Goal: Task Accomplishment & Management: Complete application form

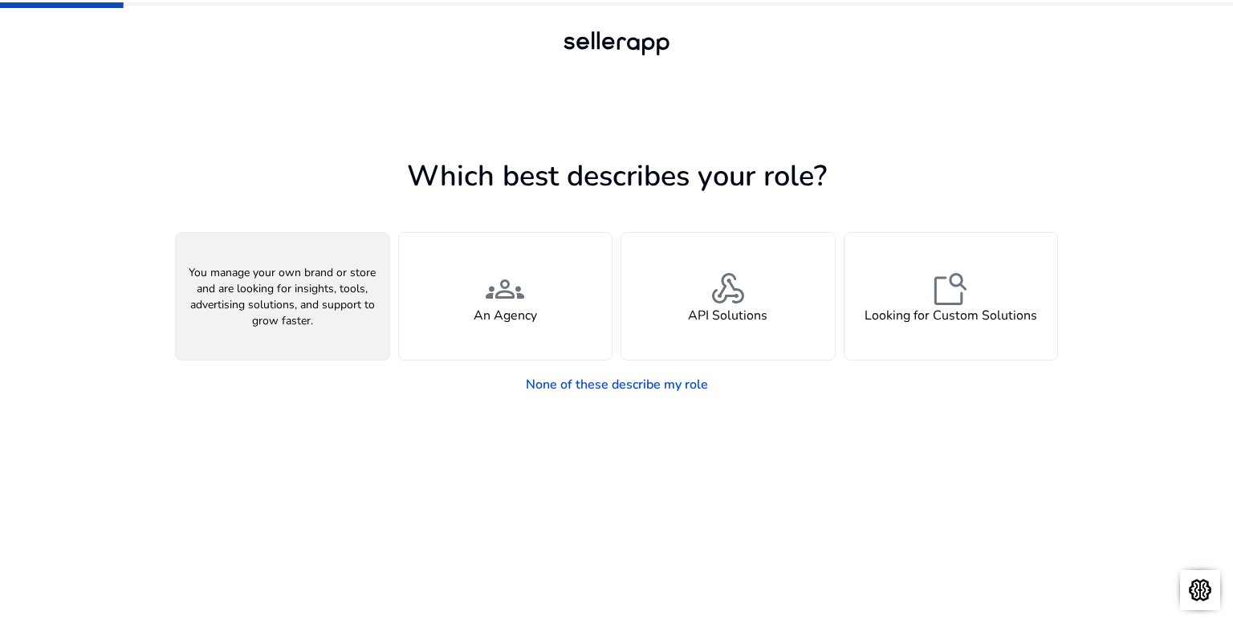
click at [350, 306] on div "person A Seller" at bounding box center [283, 296] width 214 height 127
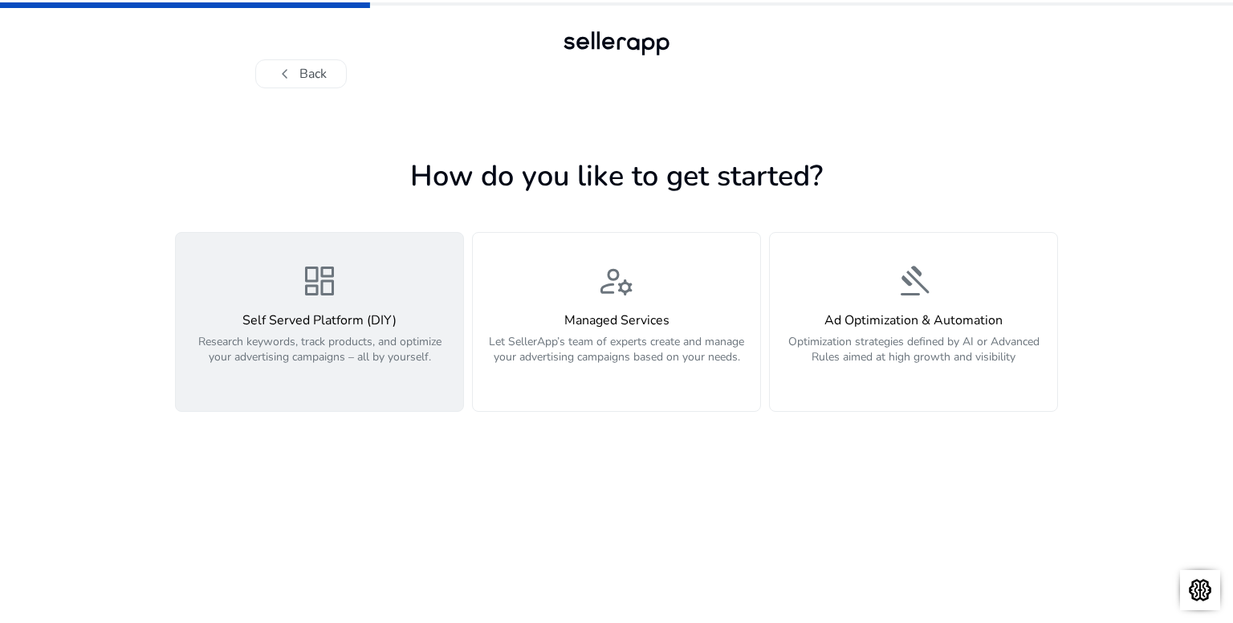
click at [376, 283] on div "dashboard Self Served Platform (DIY) Research keywords, track products, and opt…" at bounding box center [319, 322] width 268 height 120
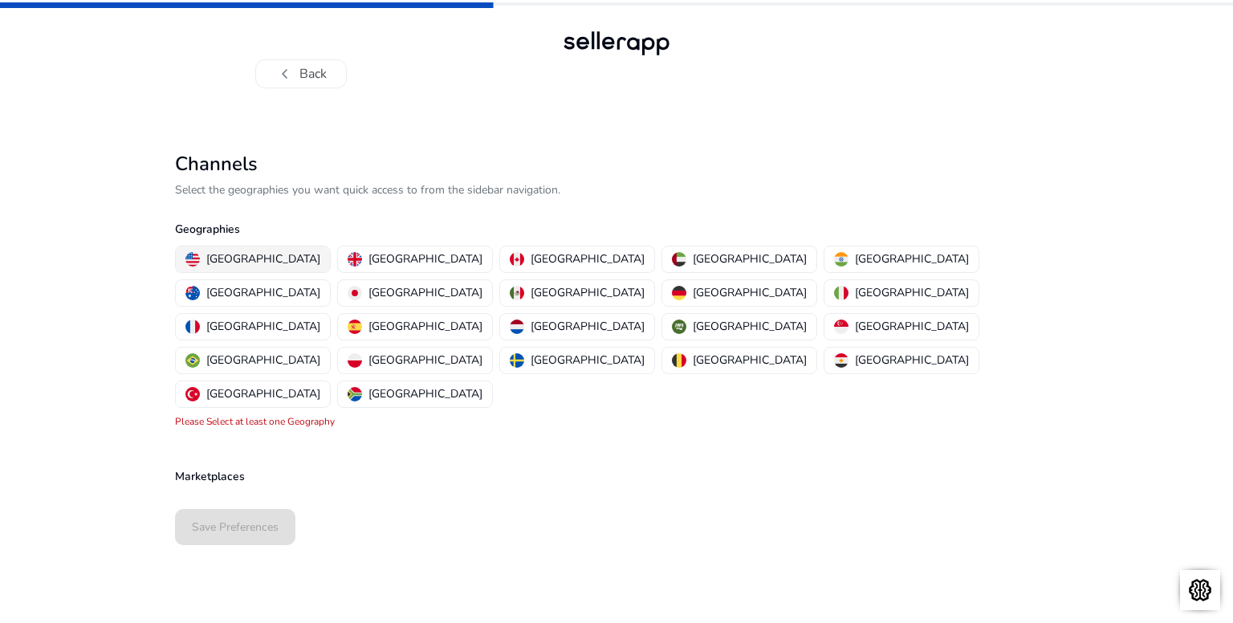
click at [202, 254] on div "[GEOGRAPHIC_DATA]" at bounding box center [252, 258] width 135 height 17
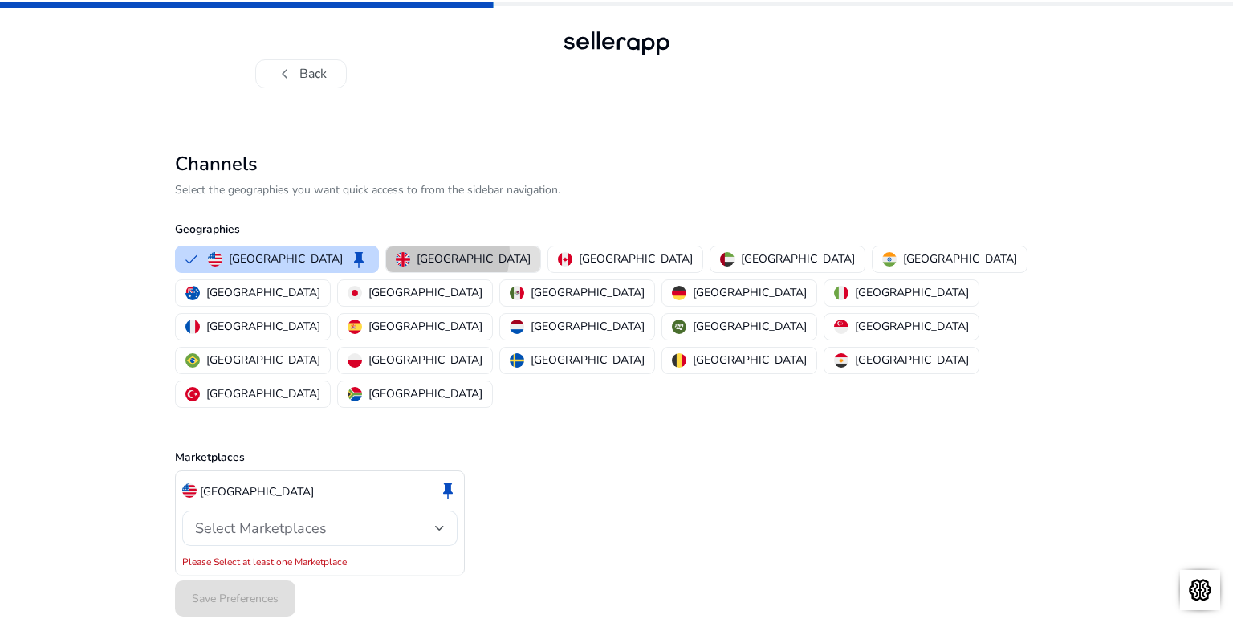
click at [417, 252] on p "[GEOGRAPHIC_DATA]" at bounding box center [474, 258] width 114 height 17
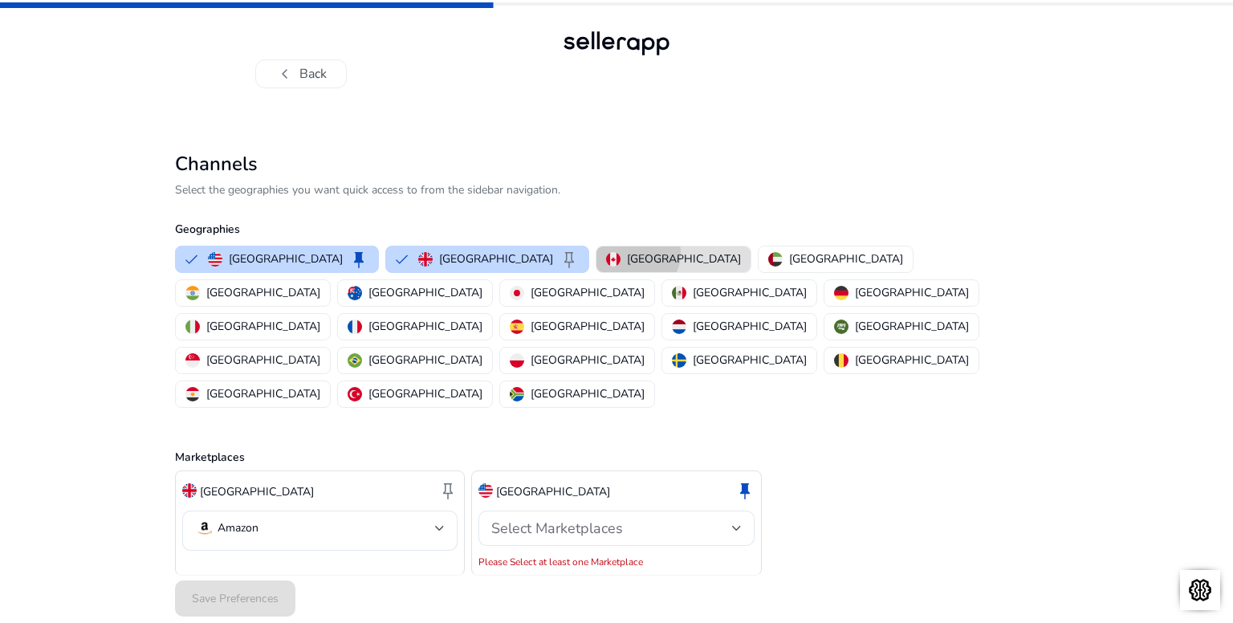
click at [627, 253] on p "[GEOGRAPHIC_DATA]" at bounding box center [684, 258] width 114 height 17
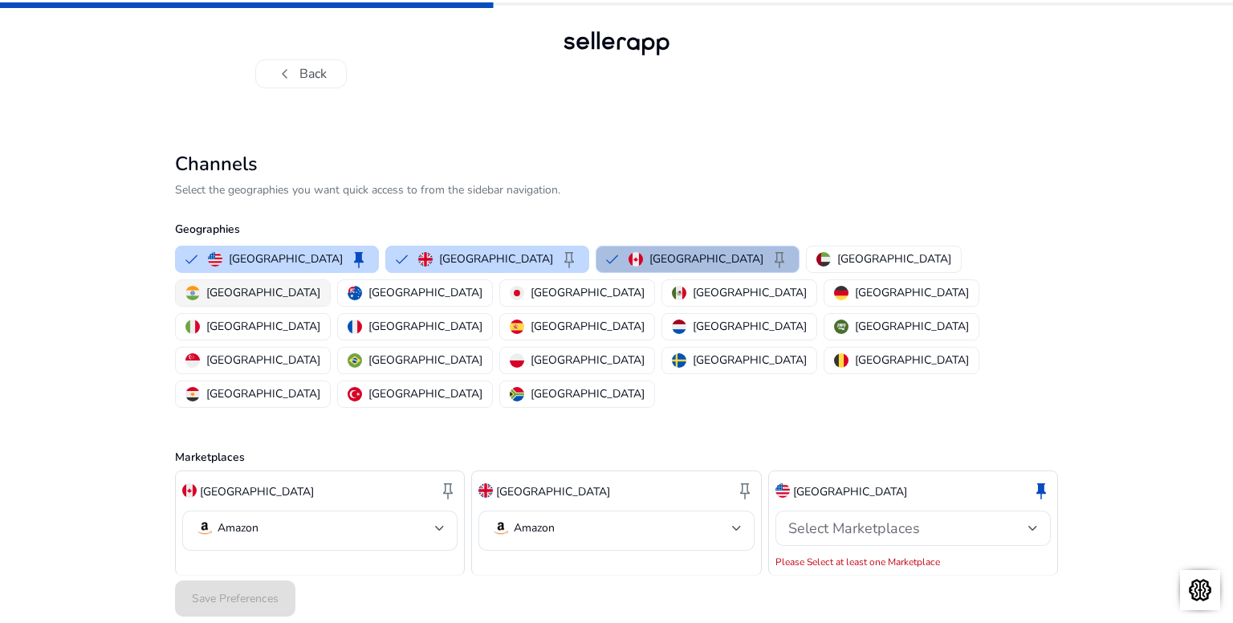
click at [320, 284] on p "[GEOGRAPHIC_DATA]" at bounding box center [263, 292] width 114 height 17
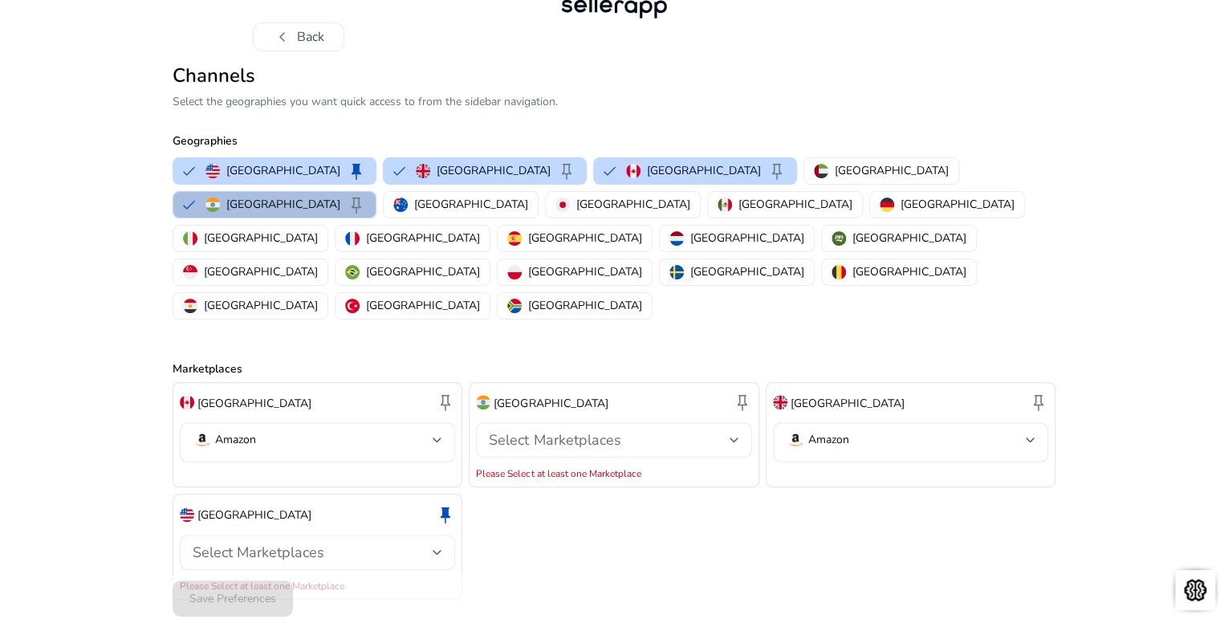
scroll to position [58, 0]
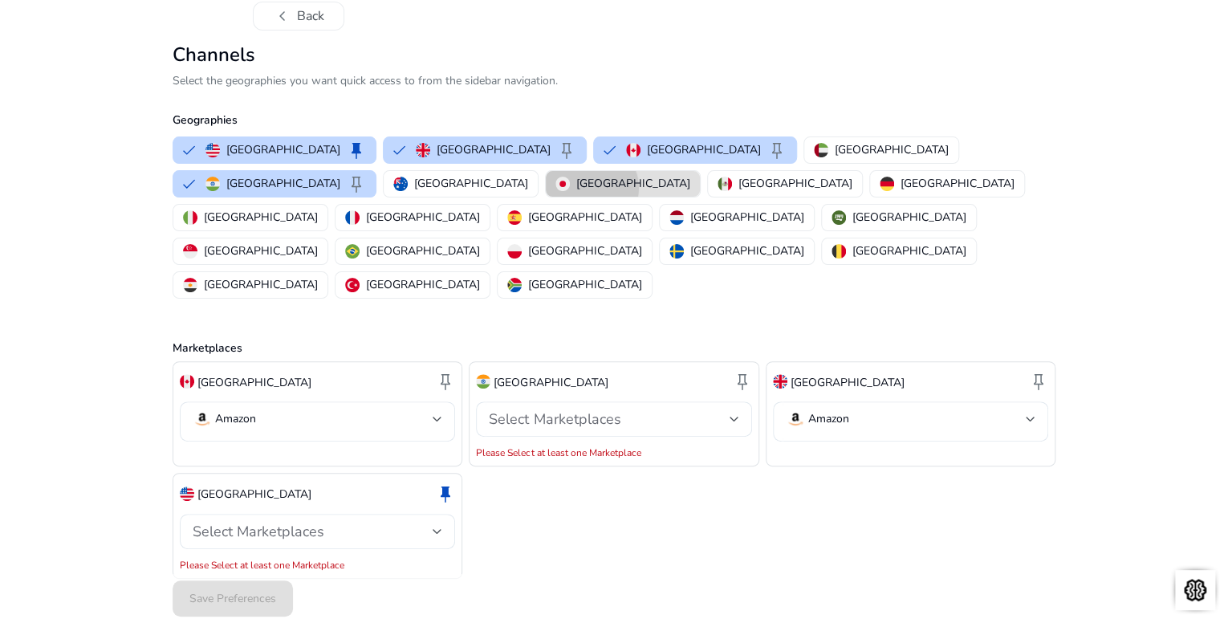
click at [576, 192] on p "[GEOGRAPHIC_DATA]" at bounding box center [633, 183] width 114 height 17
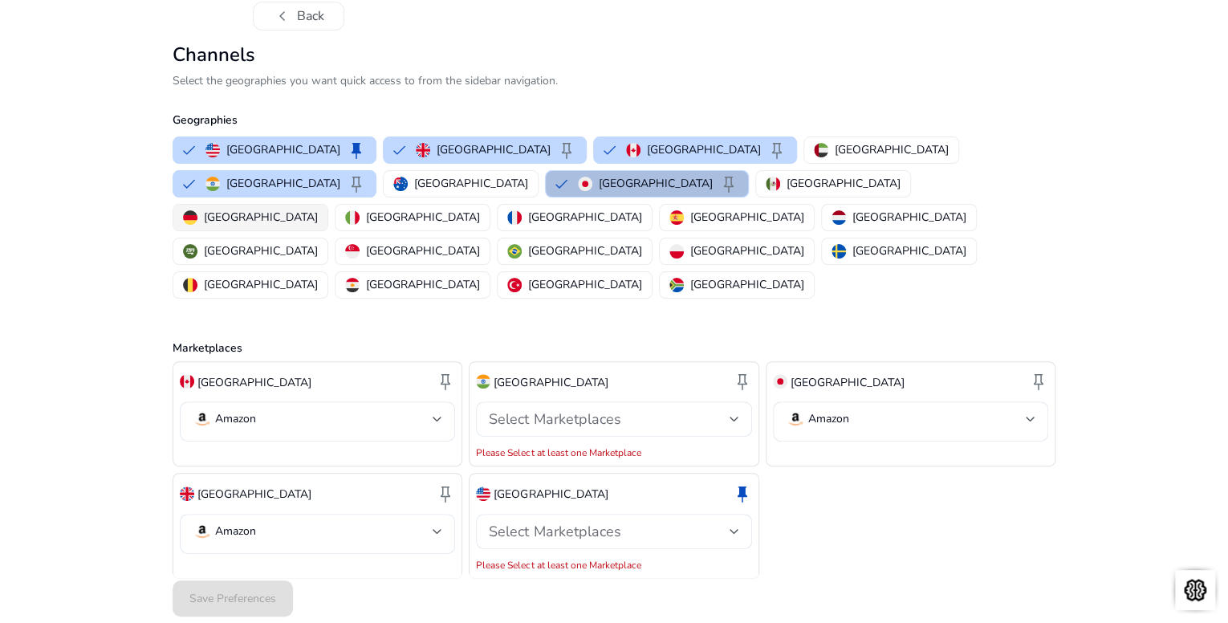
click at [318, 226] on p "[GEOGRAPHIC_DATA]" at bounding box center [261, 217] width 114 height 17
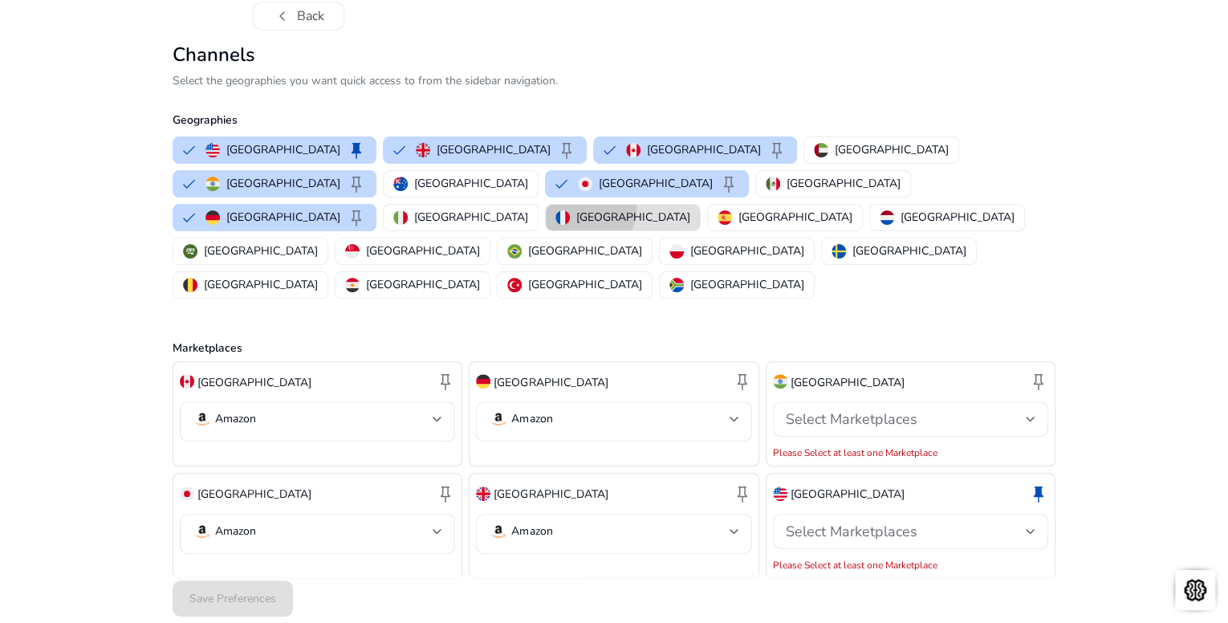
click at [635, 226] on p "[GEOGRAPHIC_DATA]" at bounding box center [633, 217] width 114 height 17
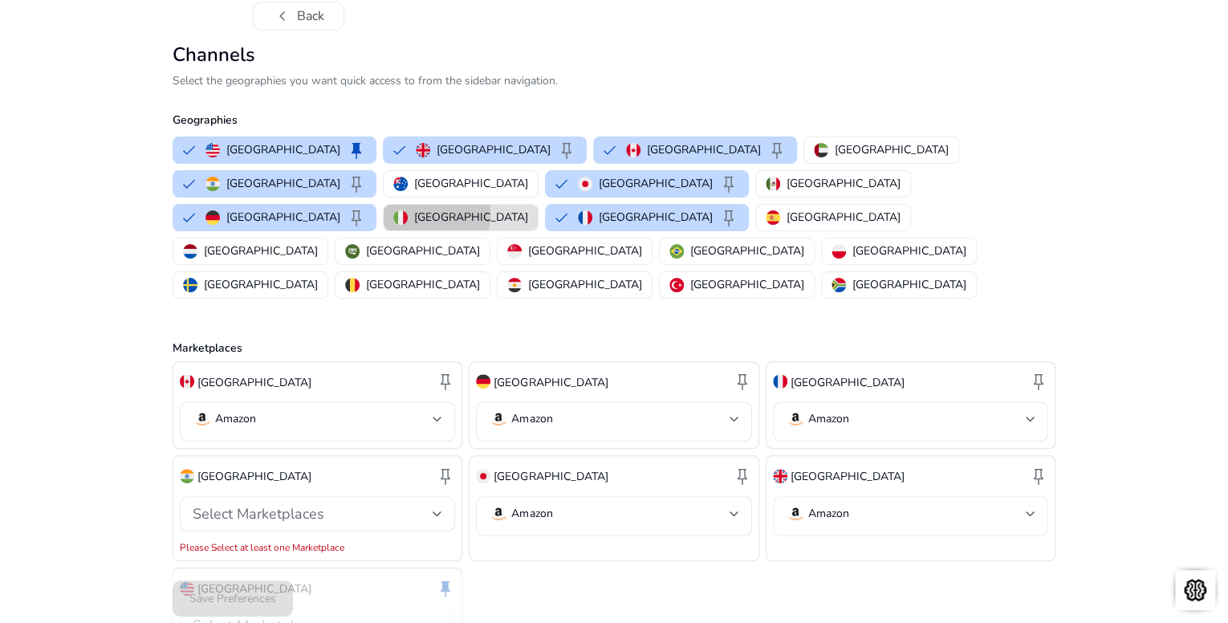
click at [538, 230] on button "[GEOGRAPHIC_DATA]" at bounding box center [461, 218] width 154 height 26
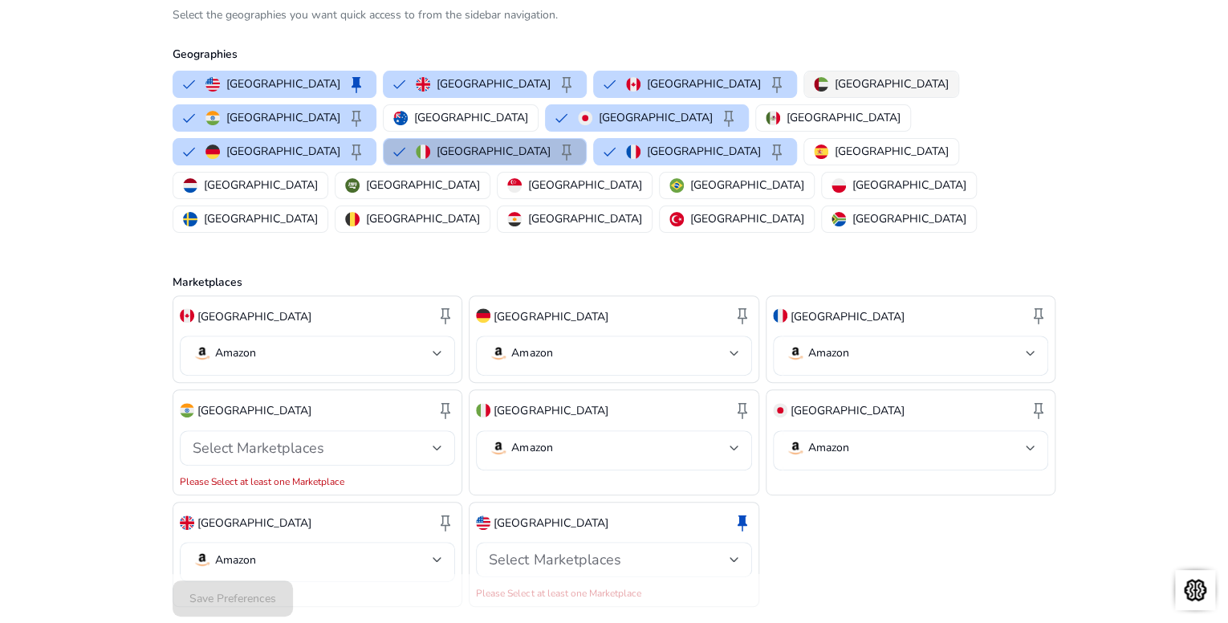
scroll to position [151, 0]
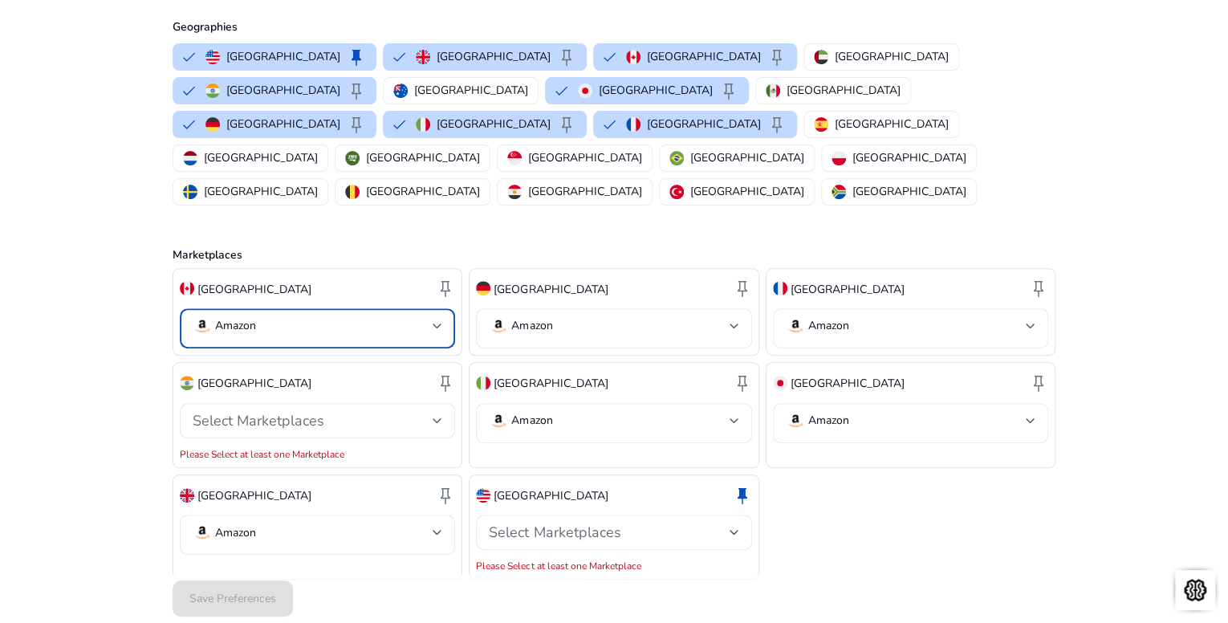
click at [369, 316] on mat-select-trigger "Amazon" at bounding box center [313, 325] width 240 height 19
click at [369, 311] on div at bounding box center [614, 311] width 1228 height 623
click at [556, 487] on p "[GEOGRAPHIC_DATA]" at bounding box center [551, 495] width 114 height 17
click at [563, 556] on mat-error "Please Select at least one Marketplace" at bounding box center [613, 564] width 275 height 16
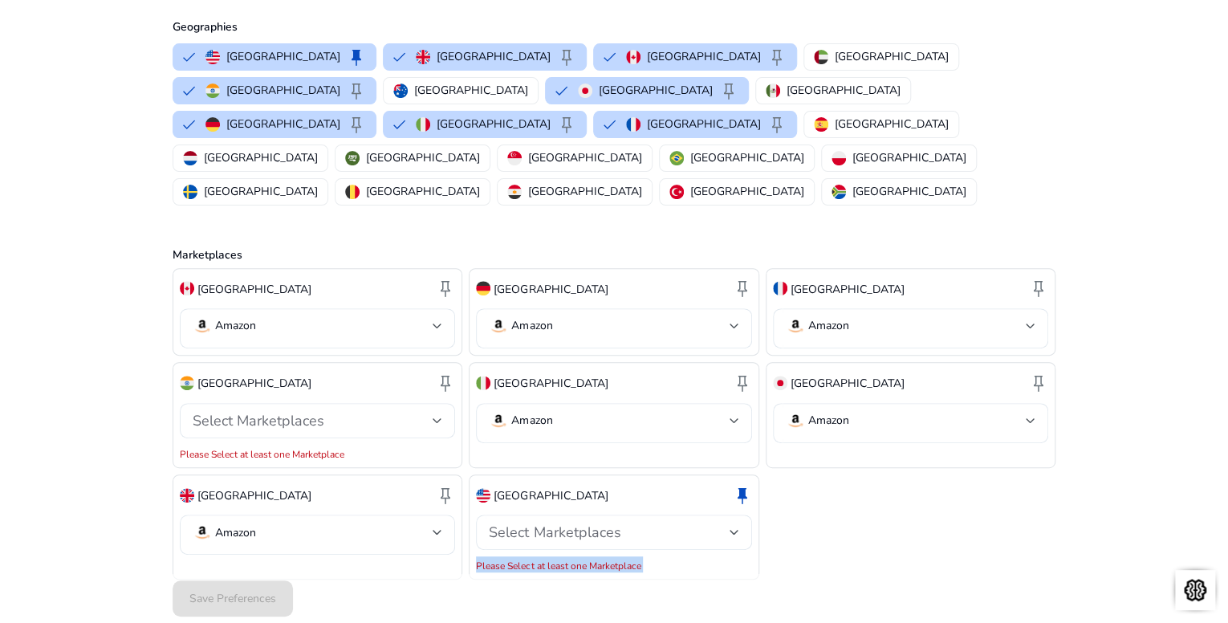
click at [563, 556] on mat-error "Please Select at least one Marketplace" at bounding box center [613, 564] width 275 height 16
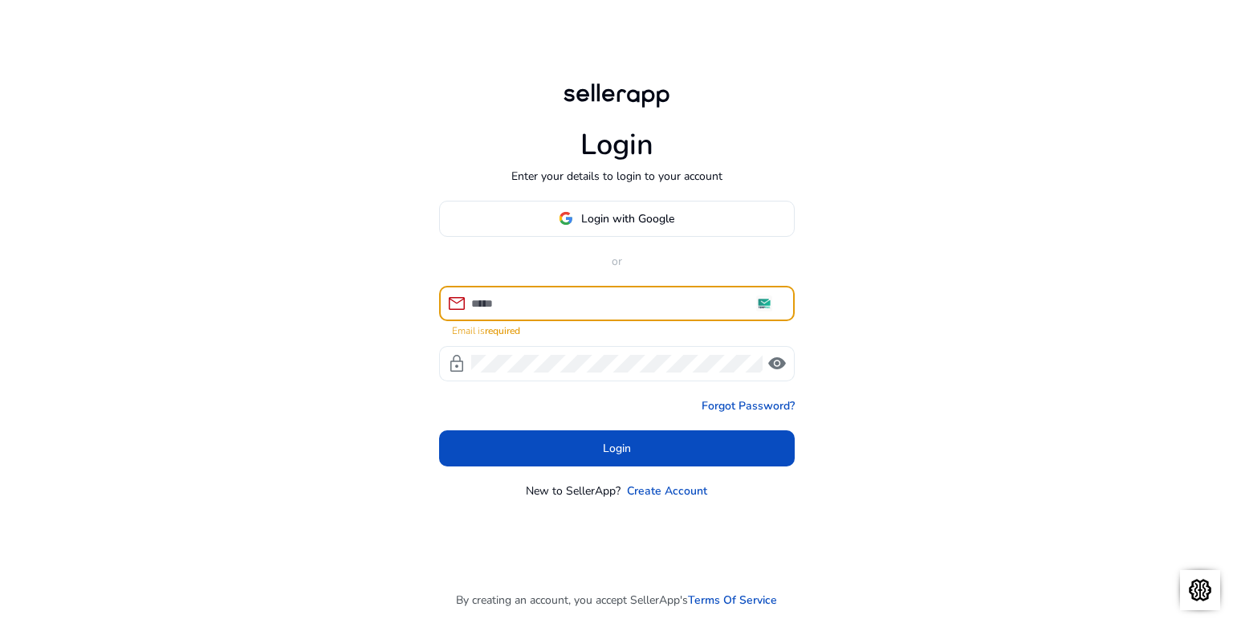
type input "**********"
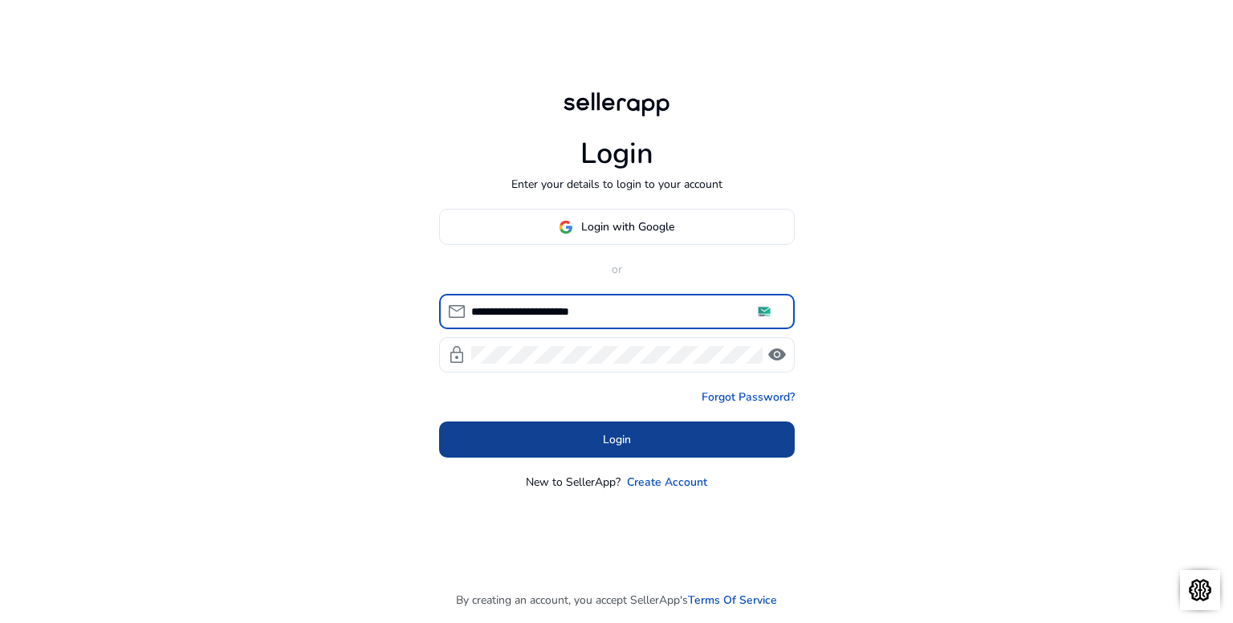
click at [679, 441] on span at bounding box center [617, 440] width 356 height 39
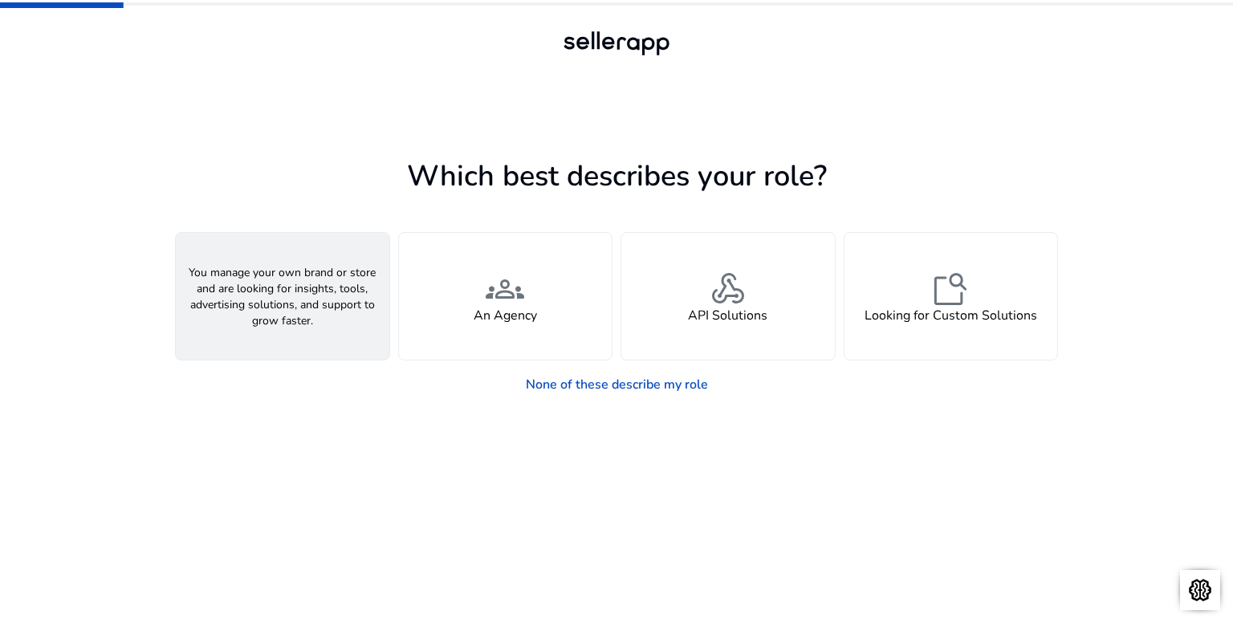
click at [337, 315] on div "person A Seller" at bounding box center [283, 296] width 214 height 127
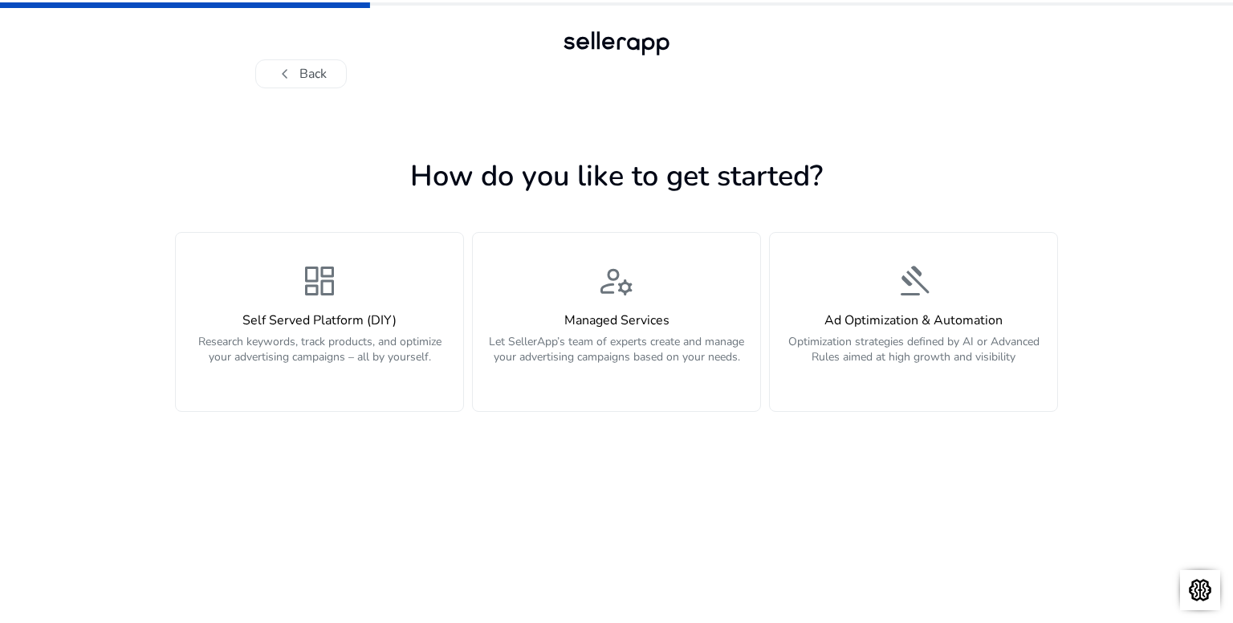
click at [337, 315] on h4 "Self Served Platform (DIY)" at bounding box center [319, 320] width 268 height 15
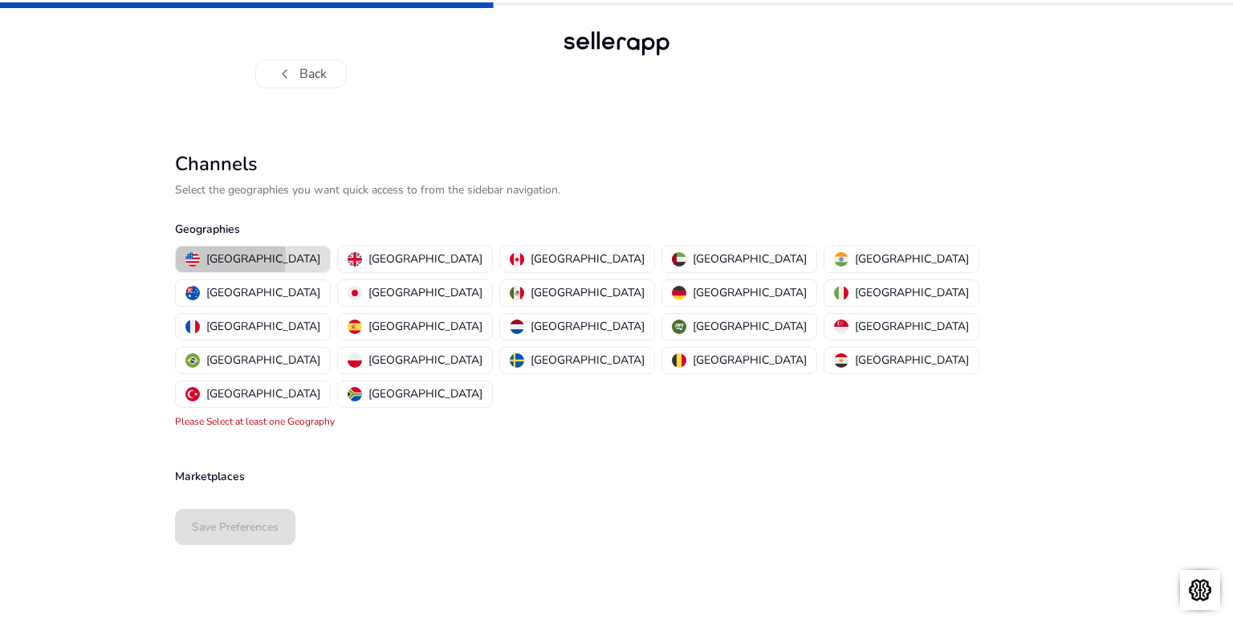
click at [196, 258] on img "button" at bounding box center [192, 259] width 14 height 14
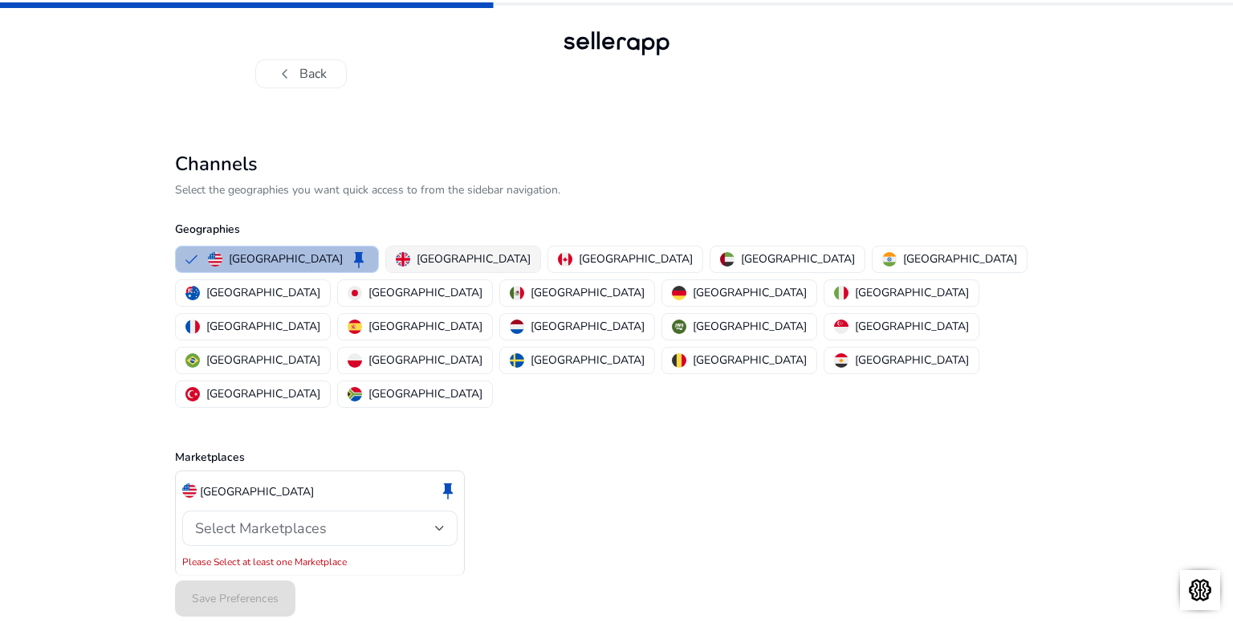
click at [417, 255] on p "[GEOGRAPHIC_DATA]" at bounding box center [474, 258] width 114 height 17
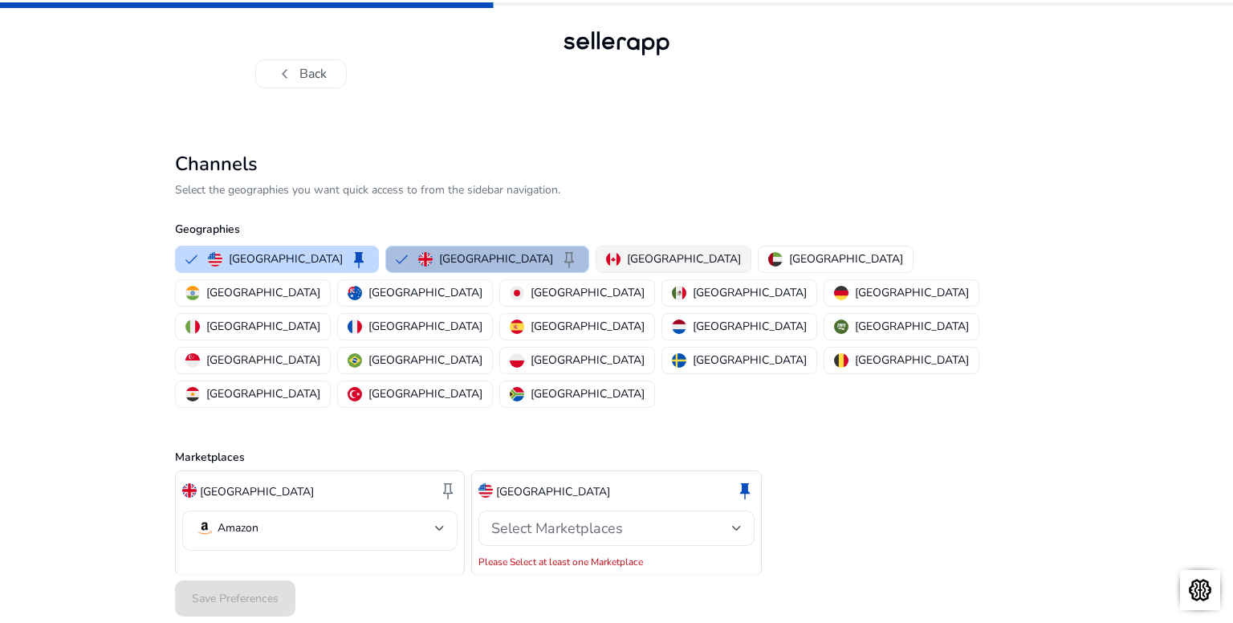
click at [627, 255] on p "[GEOGRAPHIC_DATA]" at bounding box center [684, 258] width 114 height 17
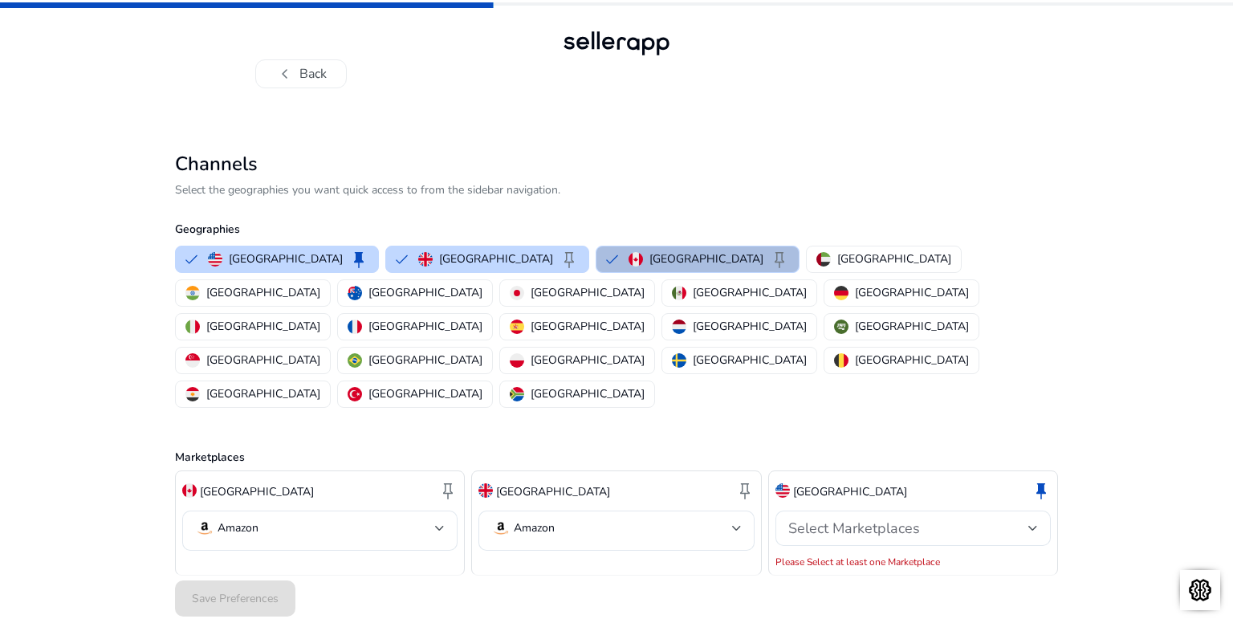
click at [266, 574] on div "Save Preferences" at bounding box center [616, 598] width 883 height 49
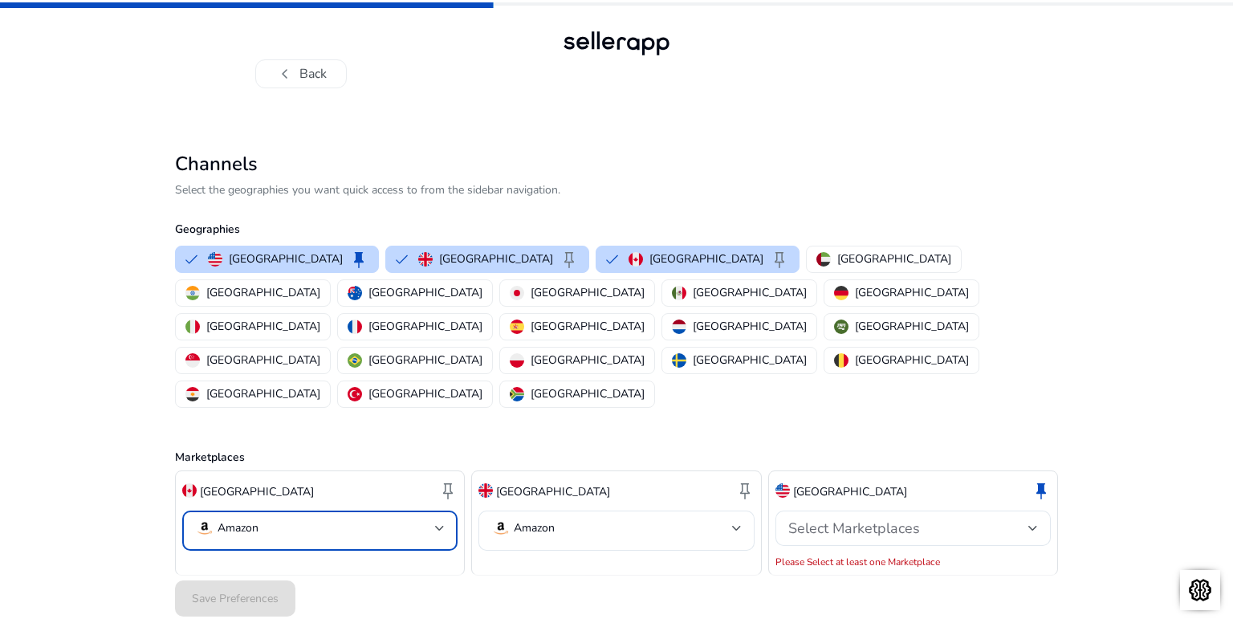
click at [298, 519] on mat-select "Amazon" at bounding box center [320, 530] width 250 height 23
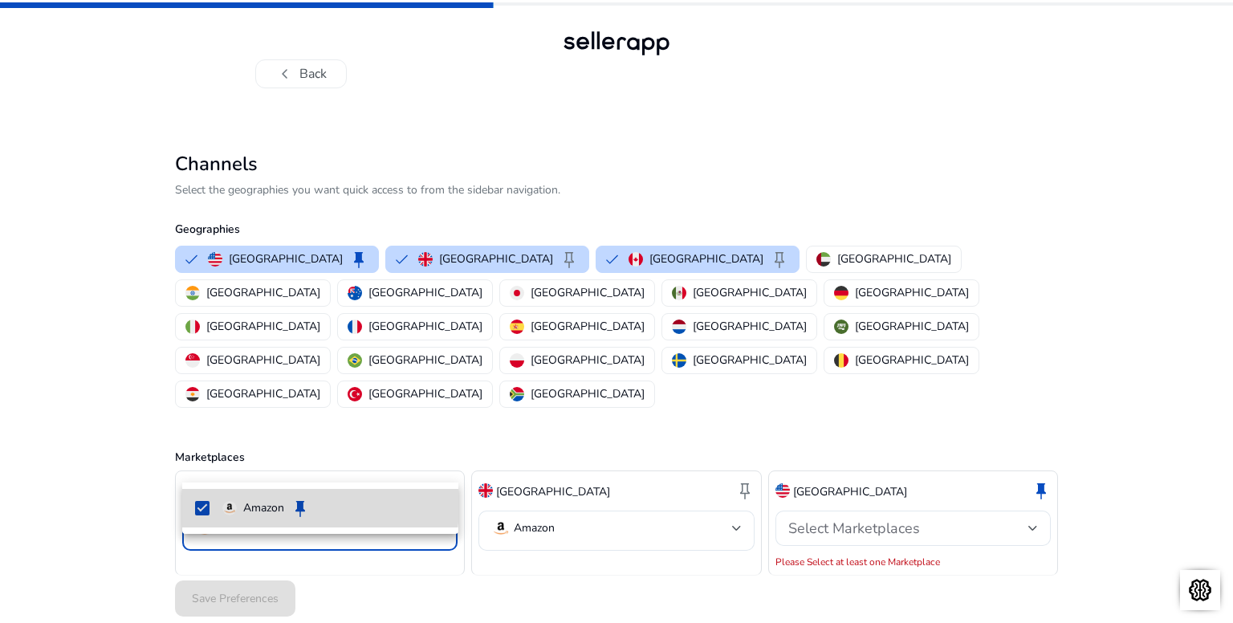
click at [284, 506] on p "Amazon" at bounding box center [263, 508] width 41 height 18
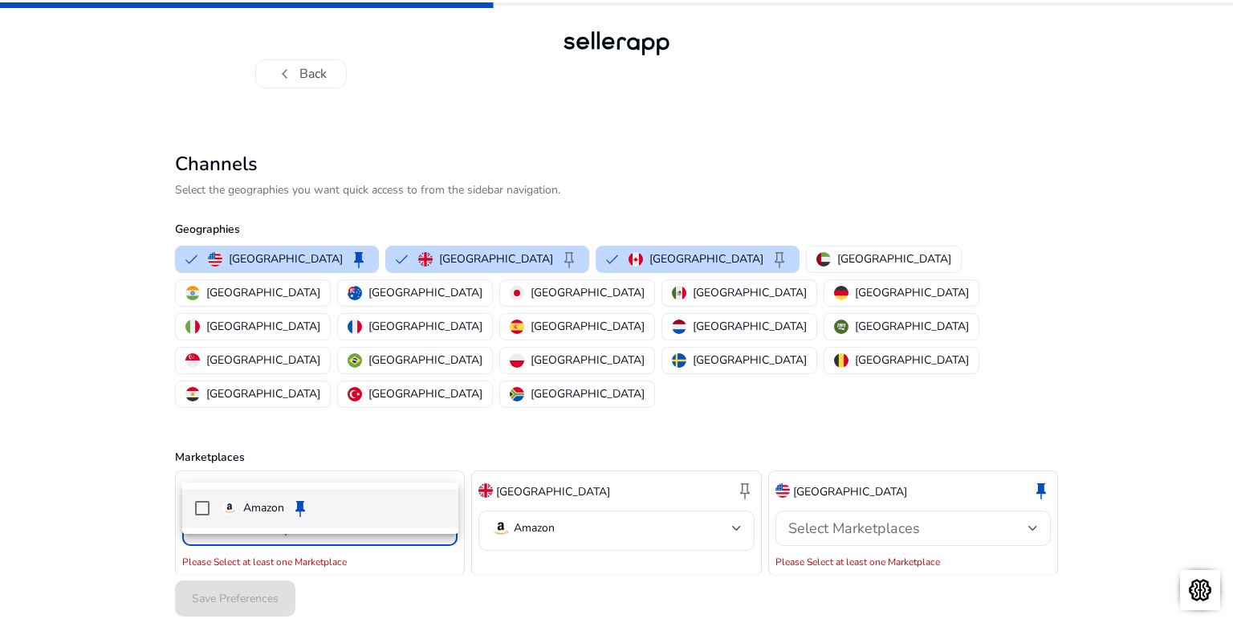
click at [284, 506] on p "Amazon" at bounding box center [263, 508] width 41 height 18
click at [526, 550] on div at bounding box center [616, 311] width 1233 height 623
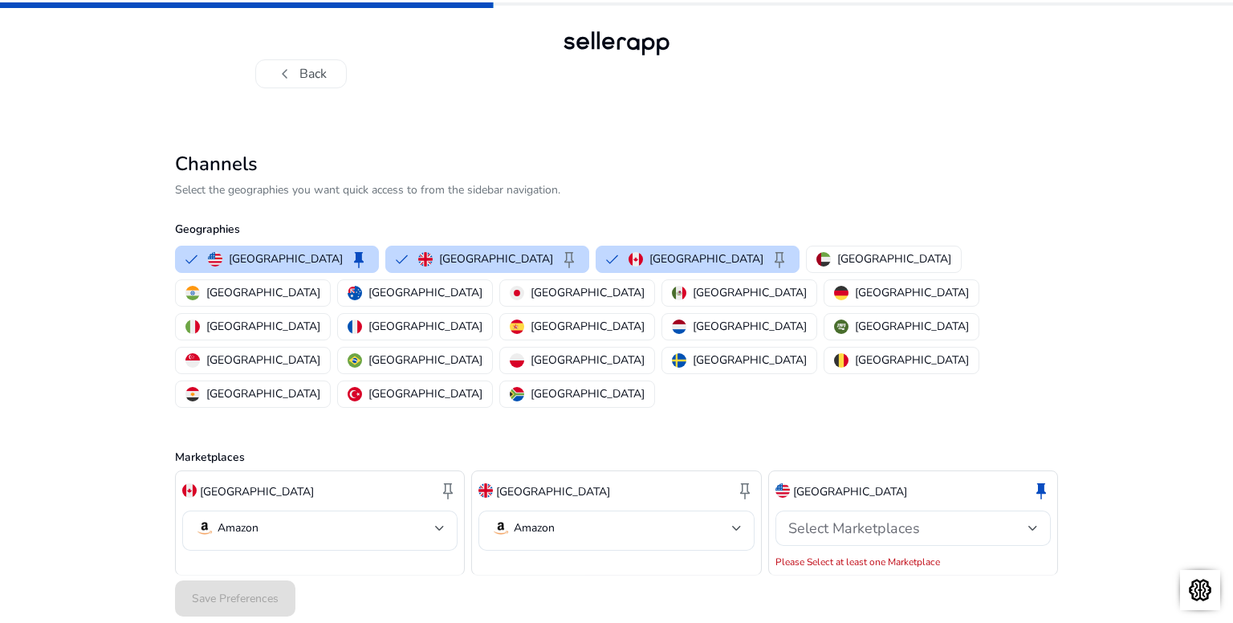
click at [250, 574] on div "Save Preferences" at bounding box center [616, 598] width 883 height 49
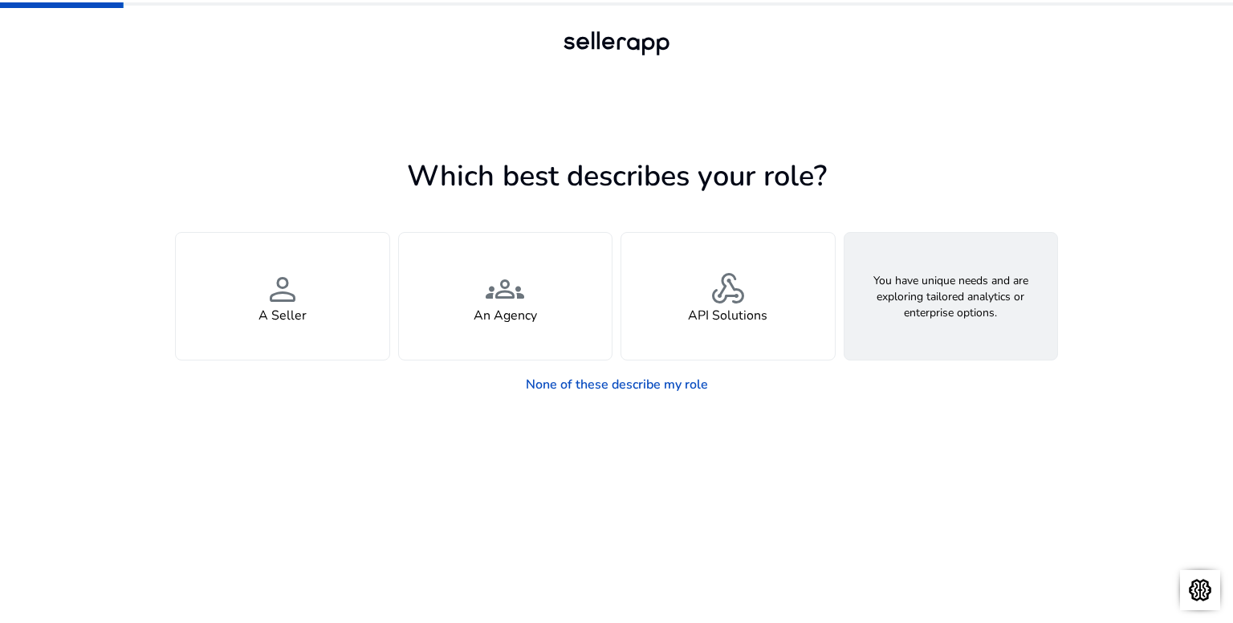
click at [921, 308] on h4 "Looking for Custom Solutions" at bounding box center [950, 315] width 173 height 15
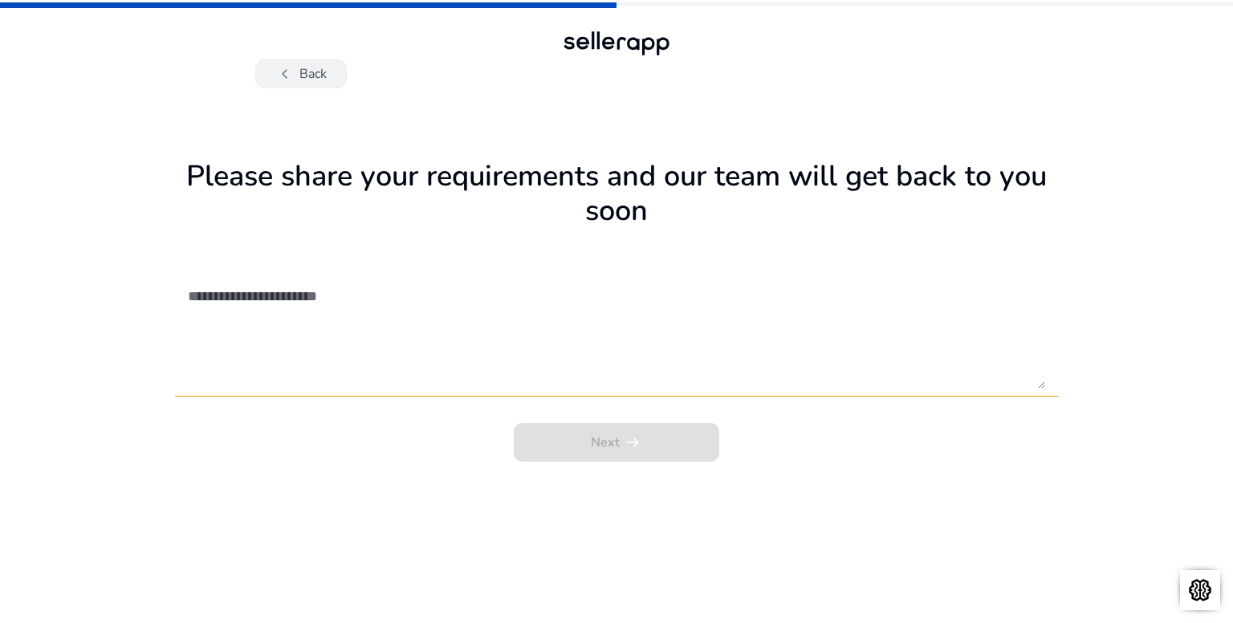
click at [318, 74] on button "chevron_left Back" at bounding box center [301, 73] width 92 height 29
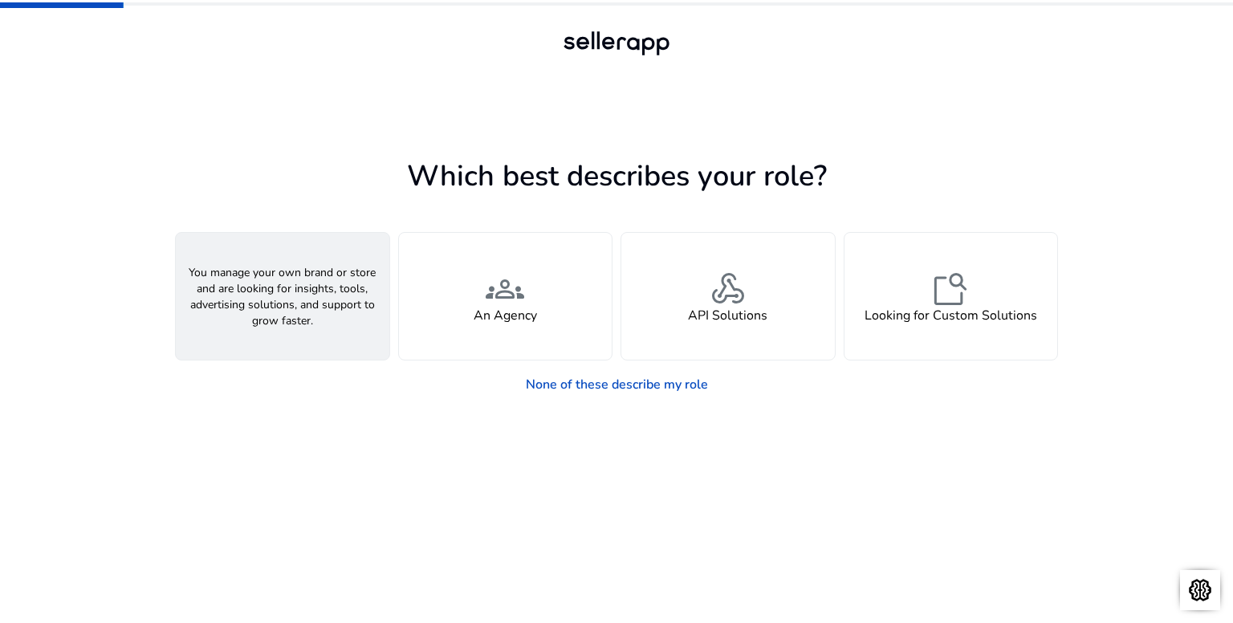
click at [324, 289] on div "person A Seller" at bounding box center [283, 296] width 214 height 127
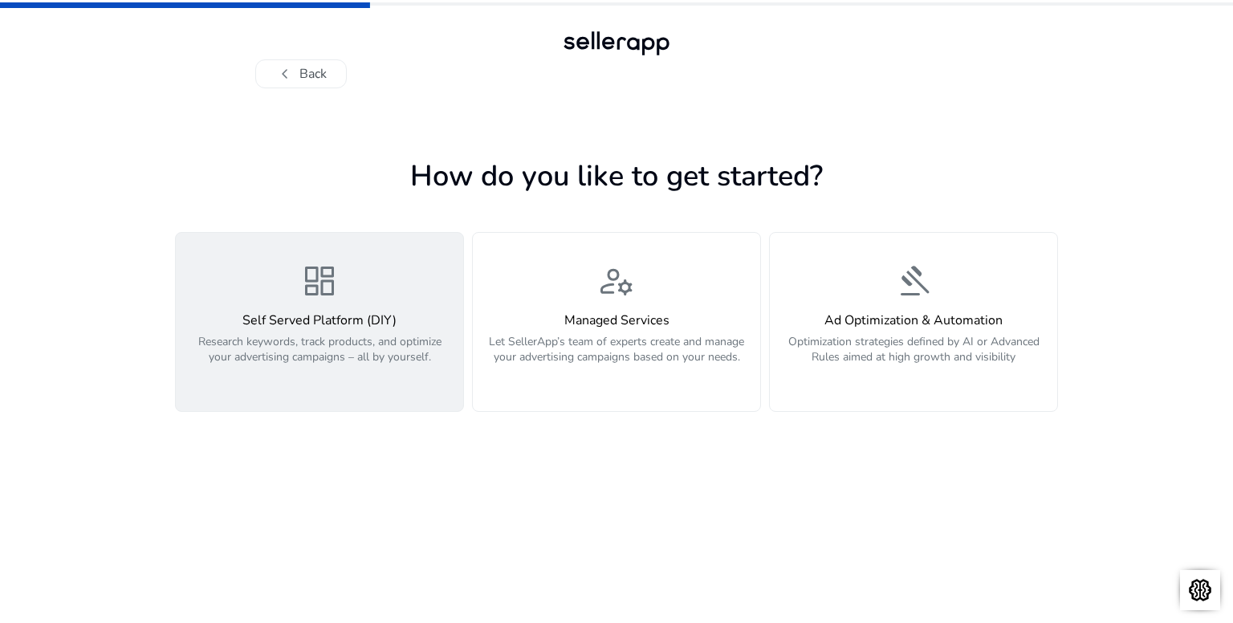
click at [414, 308] on div "dashboard Self Served Platform (DIY) Research keywords, track products, and opt…" at bounding box center [319, 322] width 268 height 120
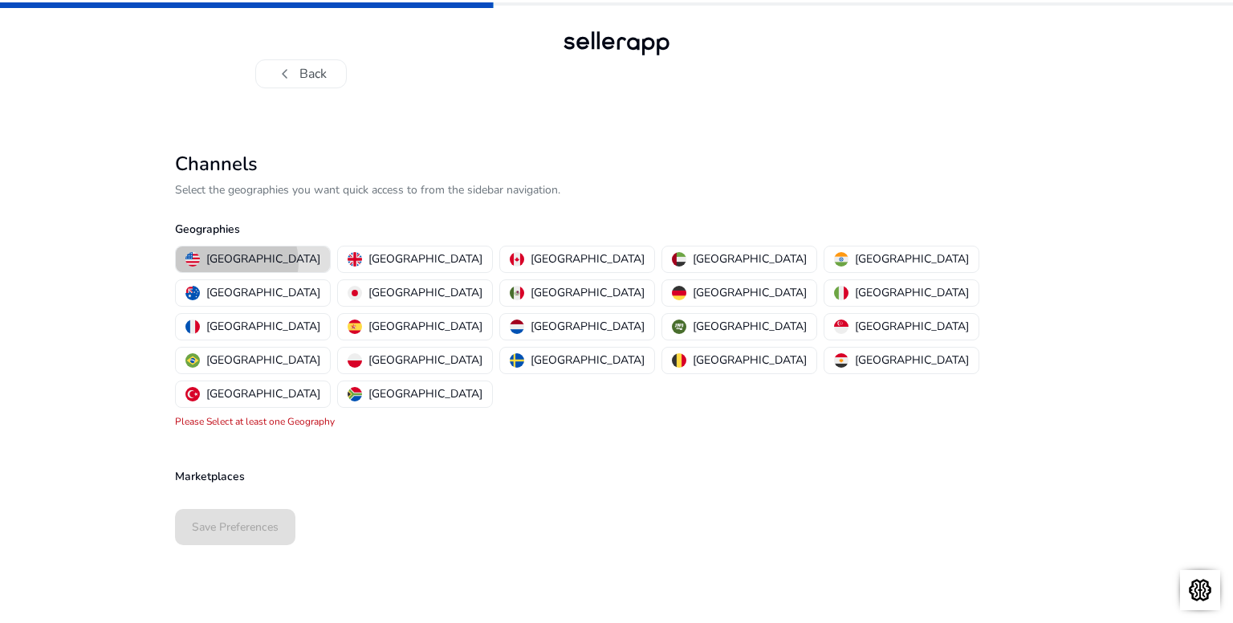
click at [236, 262] on p "[GEOGRAPHIC_DATA]" at bounding box center [263, 258] width 114 height 17
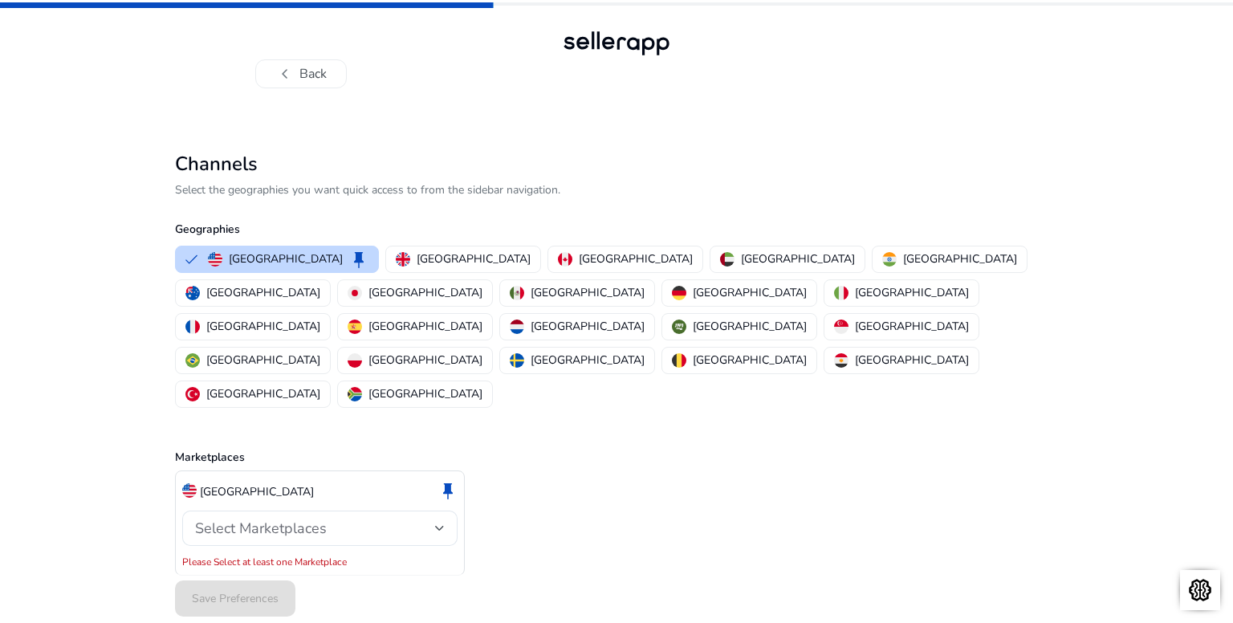
click at [226, 574] on div "Save Preferences" at bounding box center [616, 598] width 883 height 49
